Goal: Task Accomplishment & Management: Use online tool/utility

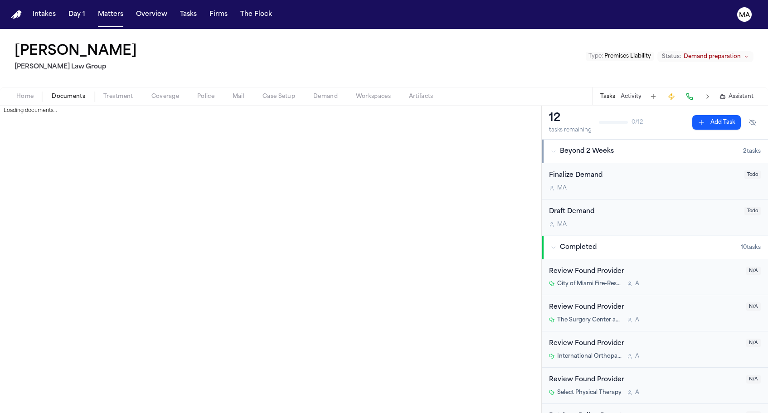
click at [52, 93] on span "Documents" at bounding box center [69, 96] width 34 height 7
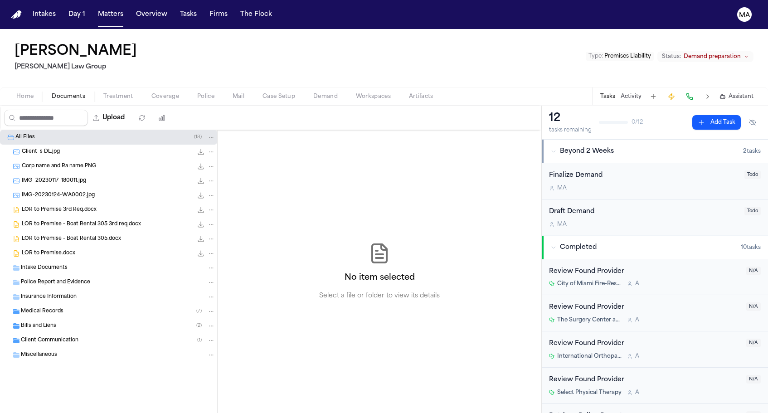
click at [56, 333] on div "Client Communication ( 1 )" at bounding box center [108, 340] width 217 height 15
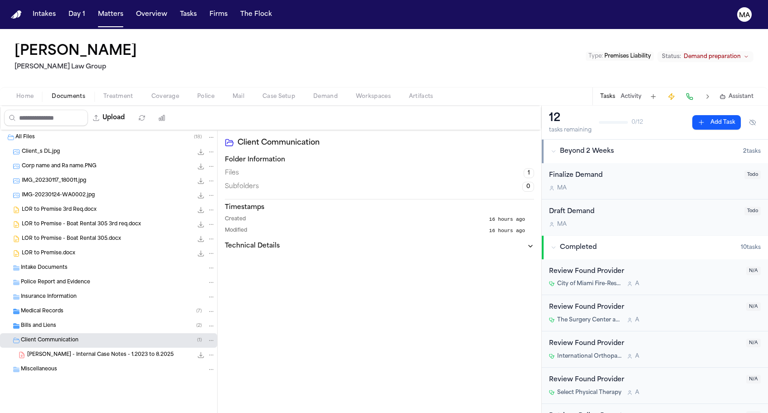
click at [68, 352] on span "[PERSON_NAME] - Internal Case Notes - 1.2023 to 8.2025" at bounding box center [100, 356] width 146 height 8
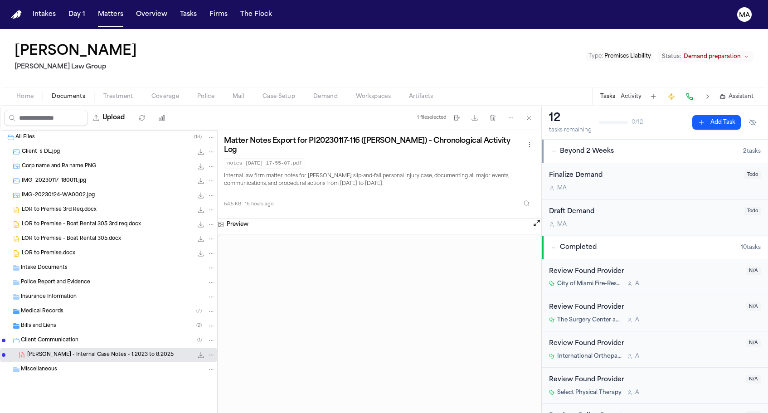
click at [80, 352] on span "[PERSON_NAME] - Internal Case Notes - 1.2023 to 8.2025" at bounding box center [100, 356] width 146 height 8
click at [198, 352] on icon "File: D. Santana - Internal Case Notes - 1.2023 to 8.2025" at bounding box center [201, 355] width 6 height 6
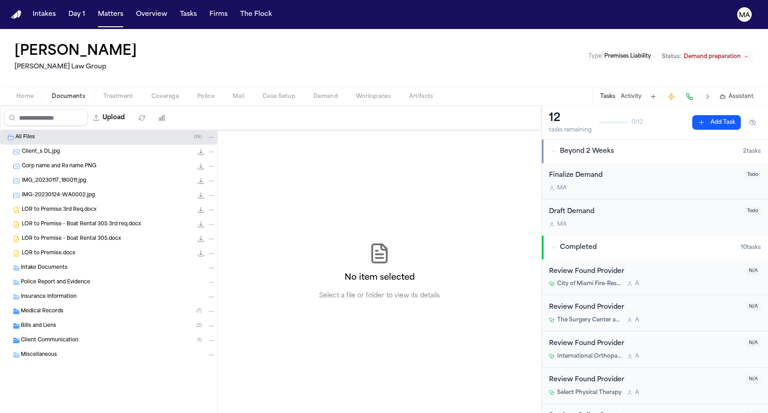
click at [61, 337] on span "Client Communication" at bounding box center [50, 341] width 58 height 8
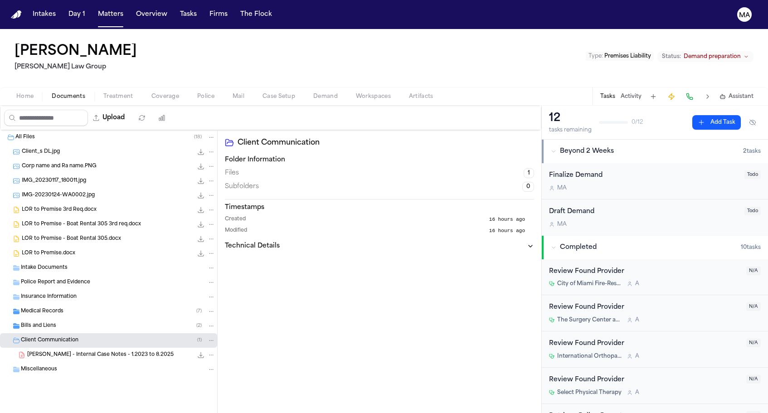
click at [59, 348] on div "[PERSON_NAME] - Internal Case Notes - 1.2023 to 8.2025 64.5 KB • PDF" at bounding box center [108, 355] width 217 height 15
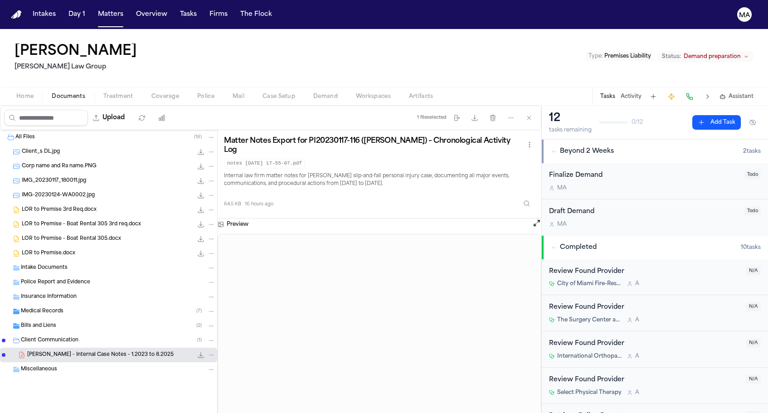
click at [747, 93] on span "Assistant" at bounding box center [741, 96] width 25 height 7
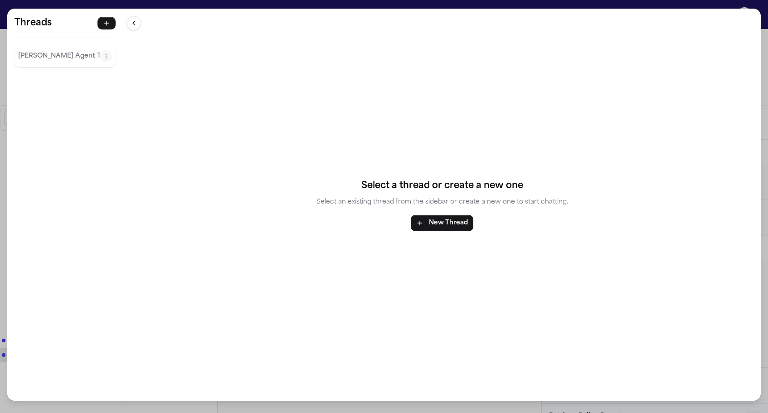
click at [669, 7] on div "Threads [PERSON_NAME] Agent Thread Threads [PERSON_NAME] Agent Thread Select a …" at bounding box center [384, 206] width 768 height 413
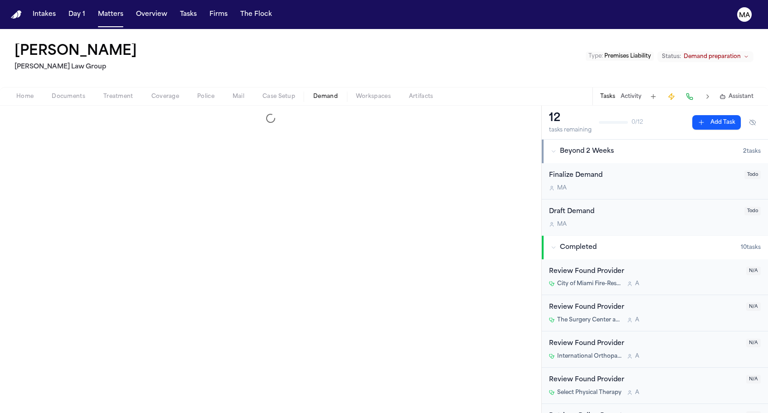
click at [313, 93] on span "Demand" at bounding box center [325, 96] width 24 height 7
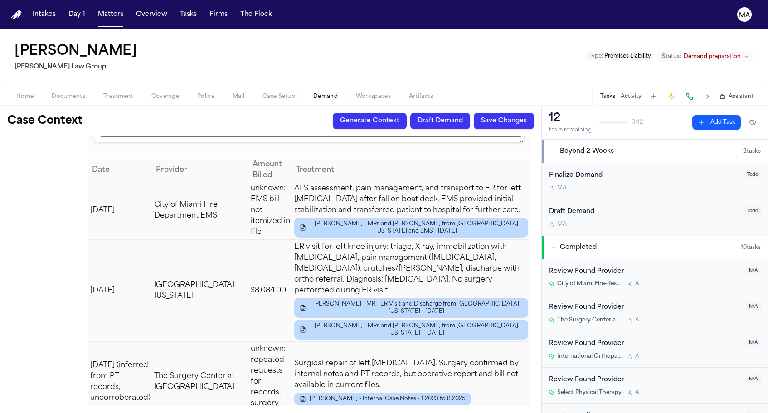
scroll to position [1278, 0]
drag, startPoint x: 128, startPoint y: 329, endPoint x: 106, endPoint y: 295, distance: 41.0
click at [742, 93] on span "Assistant" at bounding box center [741, 96] width 25 height 7
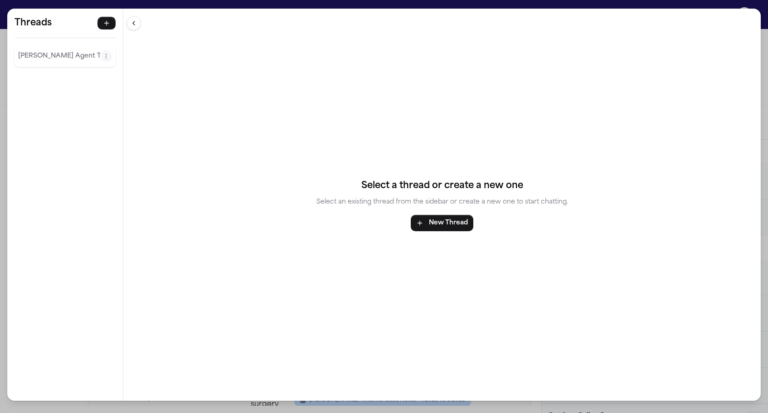
click at [28, 51] on p "[PERSON_NAME] Agent Thread" at bounding box center [59, 56] width 82 height 11
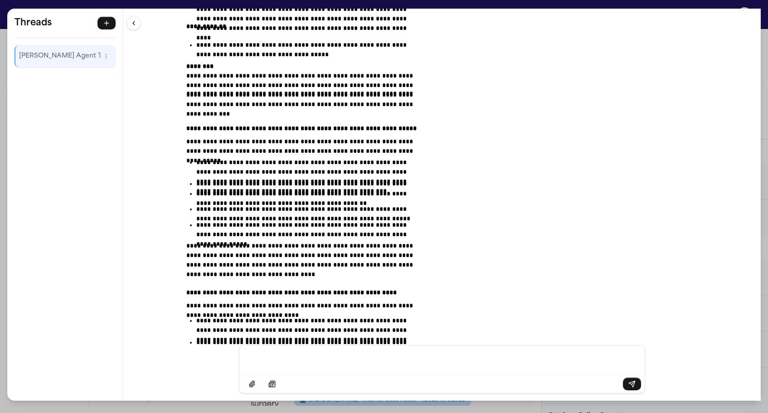
scroll to position [6265, 0]
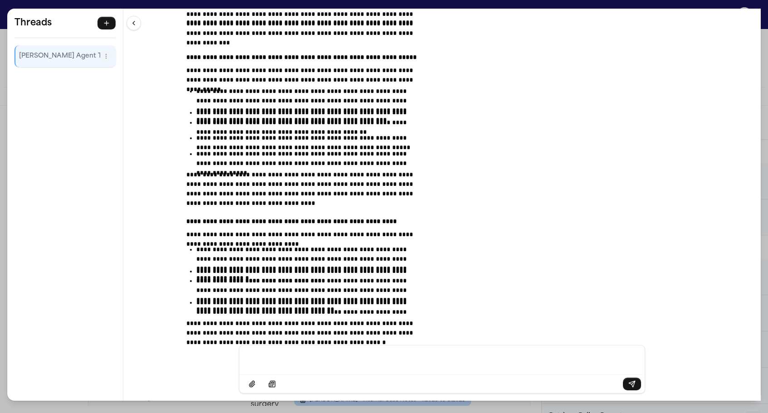
drag, startPoint x: 269, startPoint y: 81, endPoint x: 435, endPoint y: 80, distance: 165.5
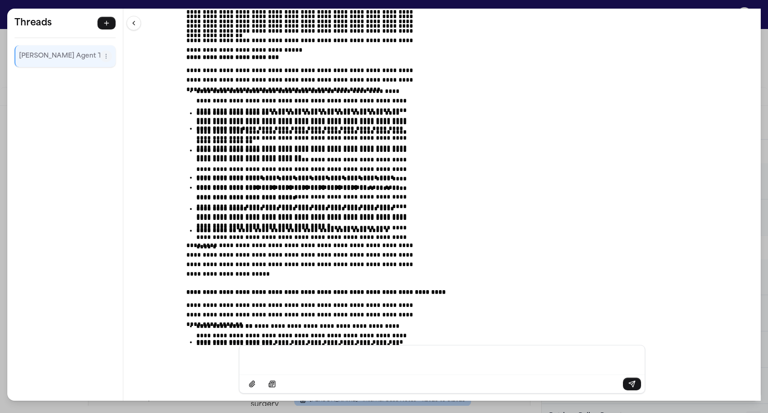
scroll to position [7258, 0]
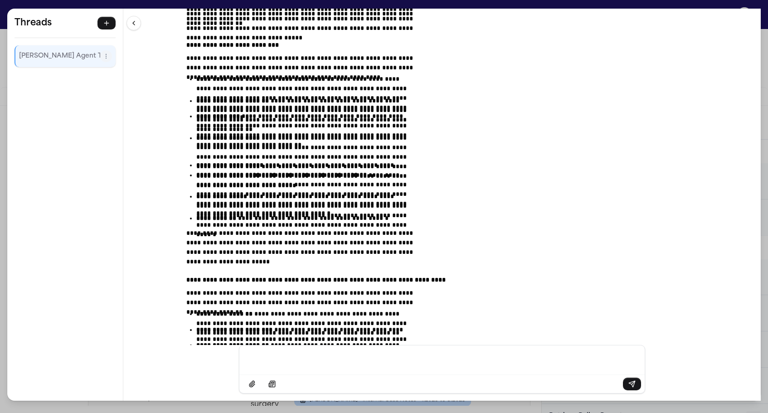
drag, startPoint x: 458, startPoint y: 218, endPoint x: 428, endPoint y: 247, distance: 41.7
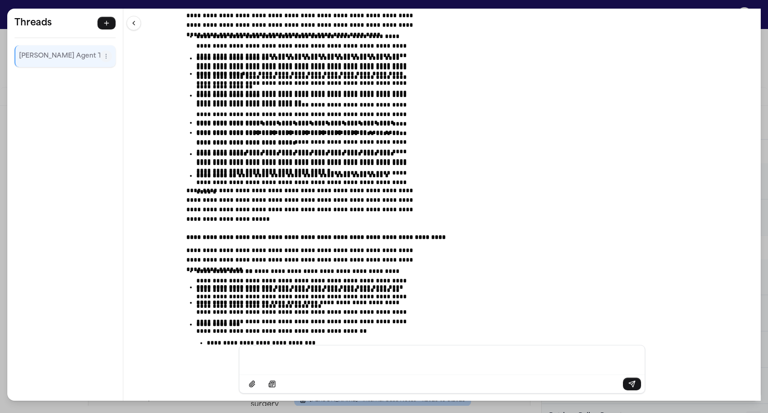
scroll to position [7304, 0]
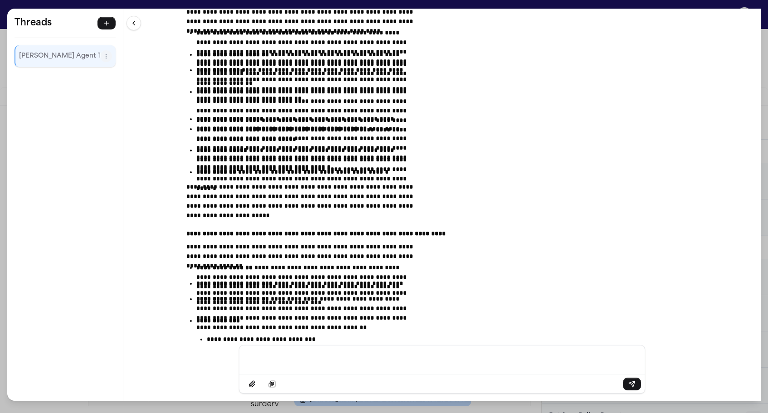
drag, startPoint x: 269, startPoint y: 234, endPoint x: 390, endPoint y: 254, distance: 122.8
drag, startPoint x: 474, startPoint y: 271, endPoint x: 265, endPoint y: 264, distance: 208.3
click at [265, 264] on div "**********" at bounding box center [442, 177] width 638 height 337
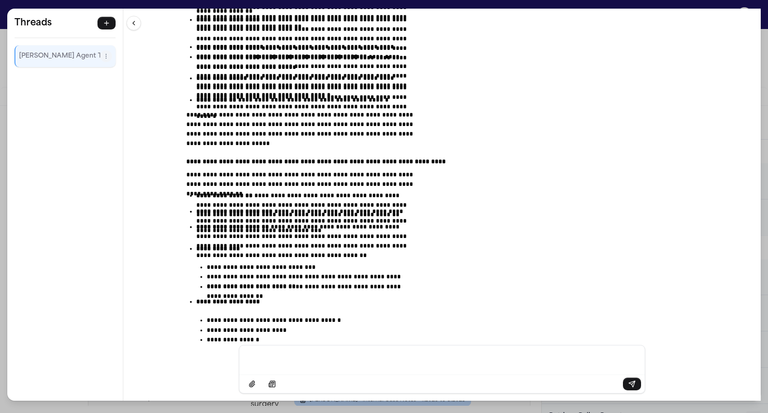
scroll to position [7400, 0]
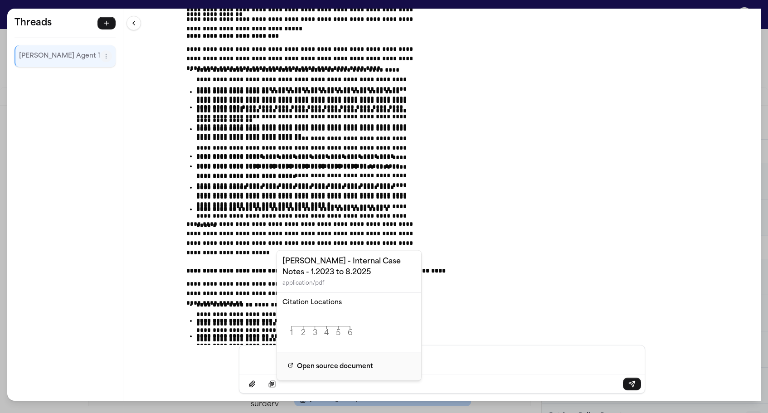
scroll to position [7272, 0]
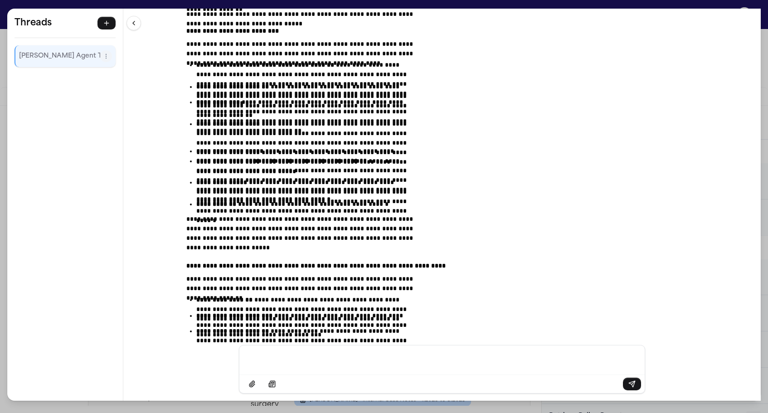
click at [229, 261] on div "**********" at bounding box center [442, 177] width 638 height 337
click at [372, 4] on div "**********" at bounding box center [384, 206] width 768 height 413
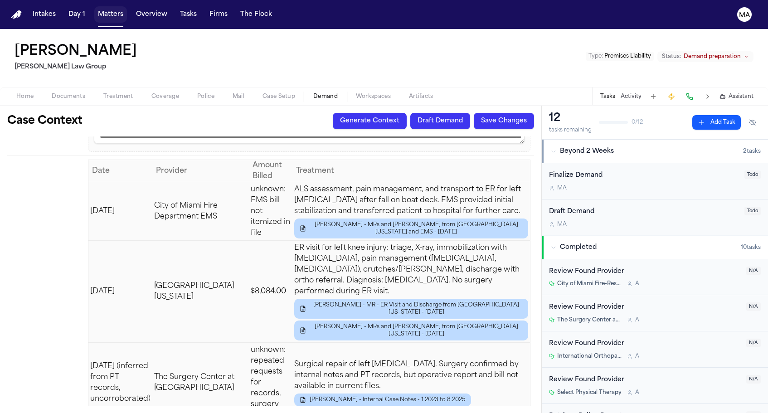
click at [94, 7] on button "Matters" at bounding box center [110, 14] width 33 height 16
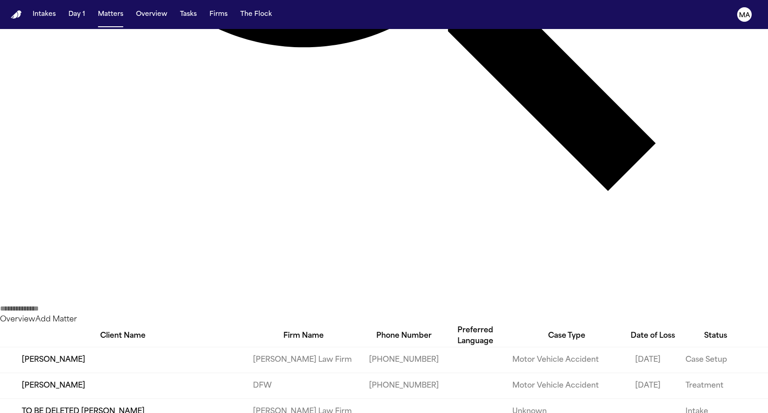
scroll to position [485, 0]
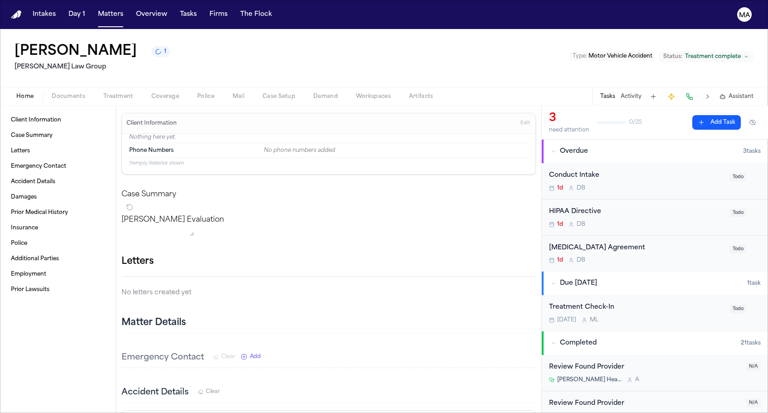
click at [754, 93] on span "Assistant" at bounding box center [741, 96] width 25 height 7
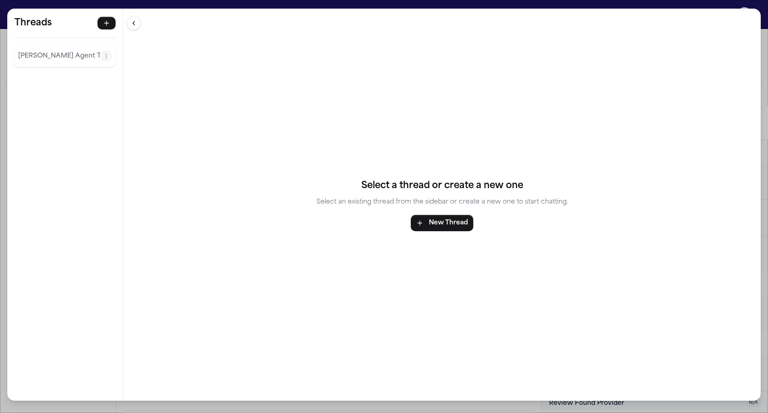
click at [19, 51] on p "[PERSON_NAME] Agent Thread" at bounding box center [59, 56] width 82 height 11
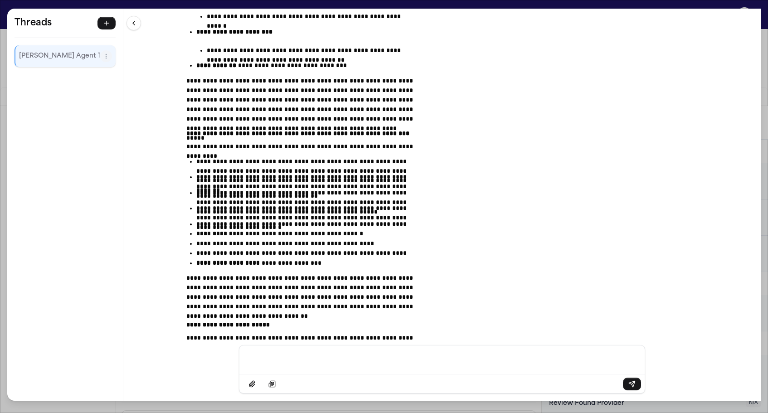
scroll to position [11110, 0]
drag, startPoint x: 286, startPoint y: 191, endPoint x: 451, endPoint y: 191, distance: 164.6
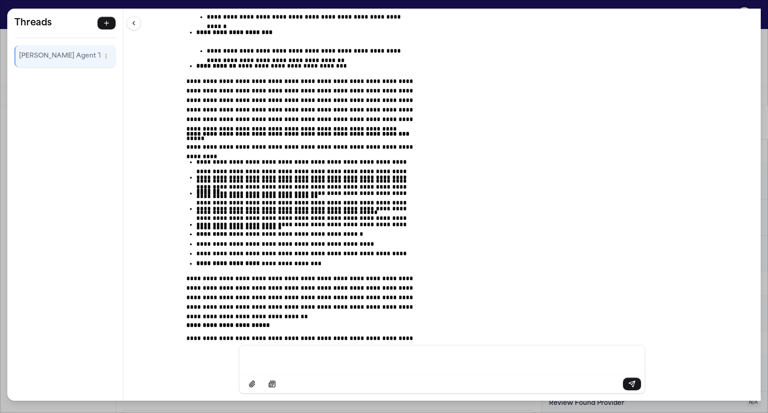
click at [508, 4] on div "**********" at bounding box center [384, 206] width 768 height 413
